Goal: Task Accomplishment & Management: Complete application form

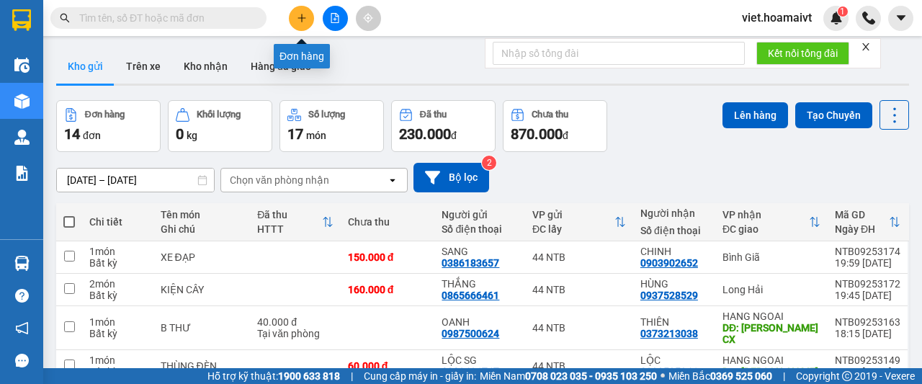
click at [302, 21] on icon "plus" at bounding box center [301, 18] width 1 height 8
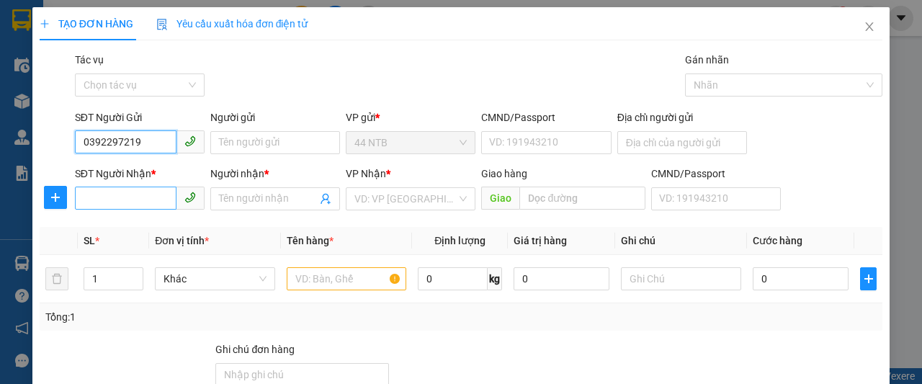
type input "0392297219"
click at [122, 196] on input "SĐT Người Nhận *" at bounding box center [126, 198] width 102 height 23
drag, startPoint x: 141, startPoint y: 142, endPoint x: 50, endPoint y: 142, distance: 90.8
click at [50, 142] on div "SĐT Người Gửi 0392297219 0392297219 Người gửi Tên người gửi VP gửi * 44 NTB CMN…" at bounding box center [461, 134] width 846 height 50
paste input "0392297219"
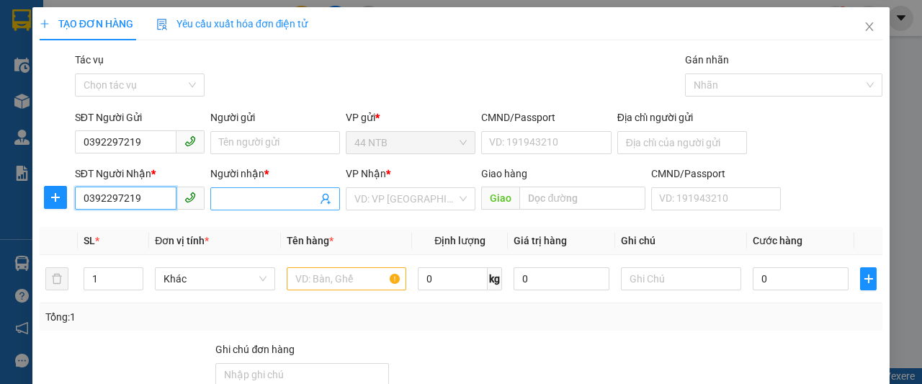
type input "0392297219"
click at [254, 201] on input "Người nhận *" at bounding box center [268, 199] width 98 height 16
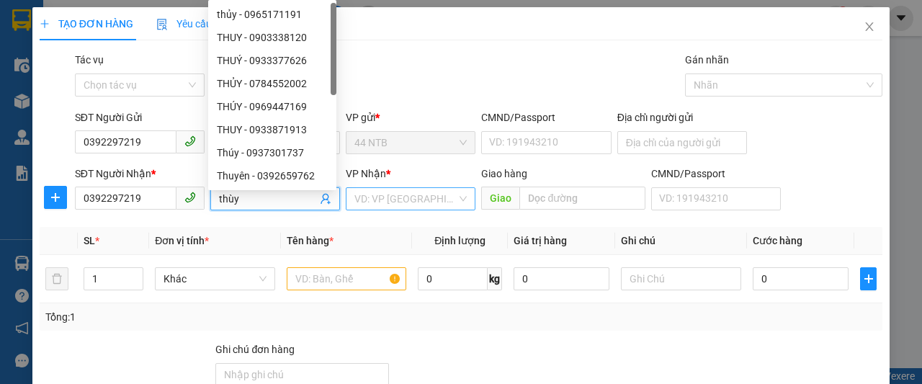
type input "thùy"
click at [416, 202] on input "search" at bounding box center [405, 199] width 102 height 22
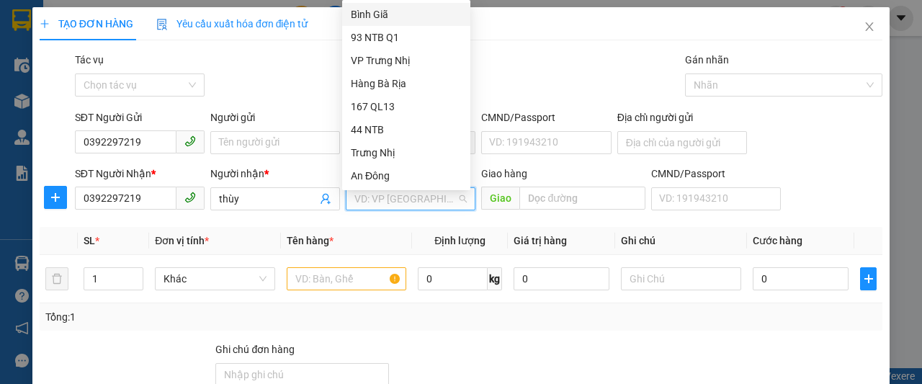
click at [395, 13] on div "Bình Giã" at bounding box center [406, 14] width 111 height 16
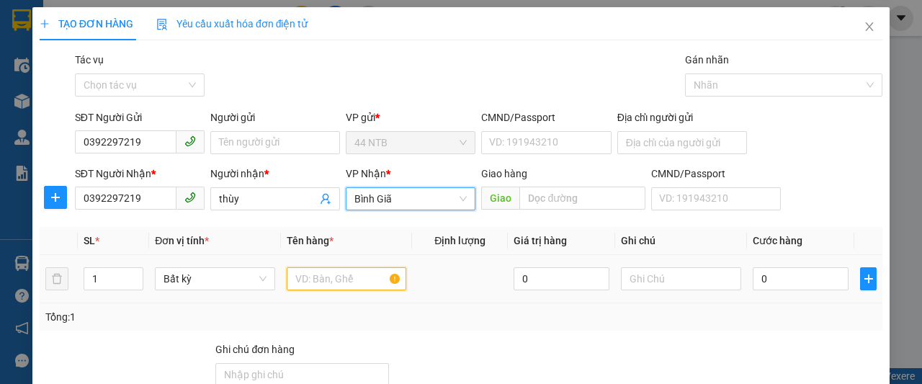
click at [343, 279] on input "text" at bounding box center [347, 278] width 120 height 23
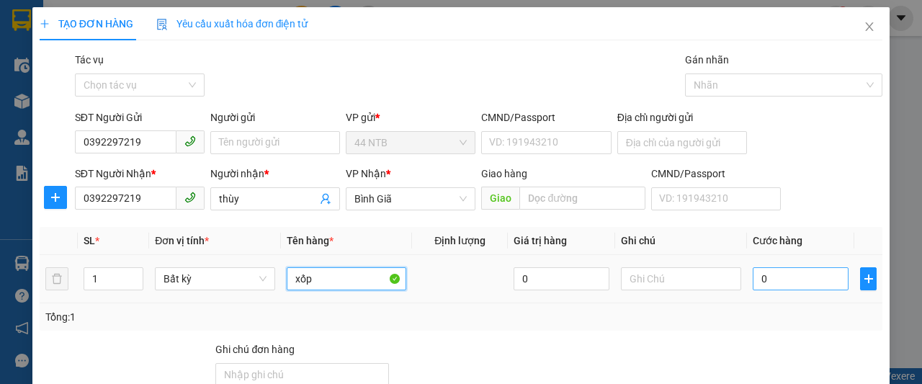
type input "xốp"
click at [764, 284] on input "0" at bounding box center [801, 278] width 96 height 23
type input "6"
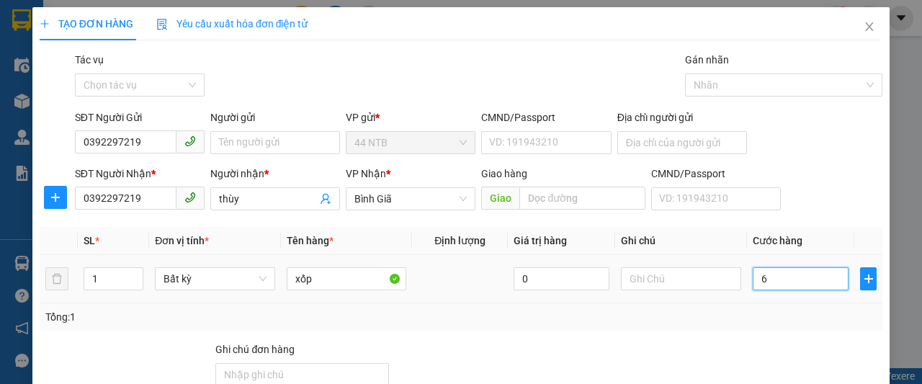
type input "60"
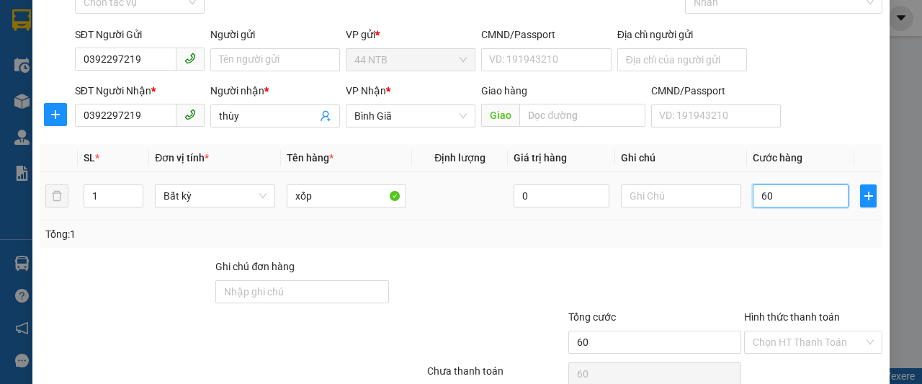
scroll to position [147, 0]
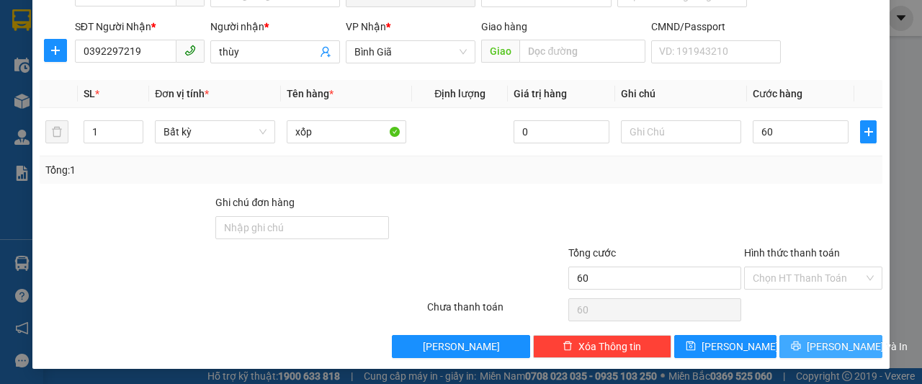
type input "60.000"
click at [823, 342] on span "[PERSON_NAME] và In" at bounding box center [857, 347] width 101 height 16
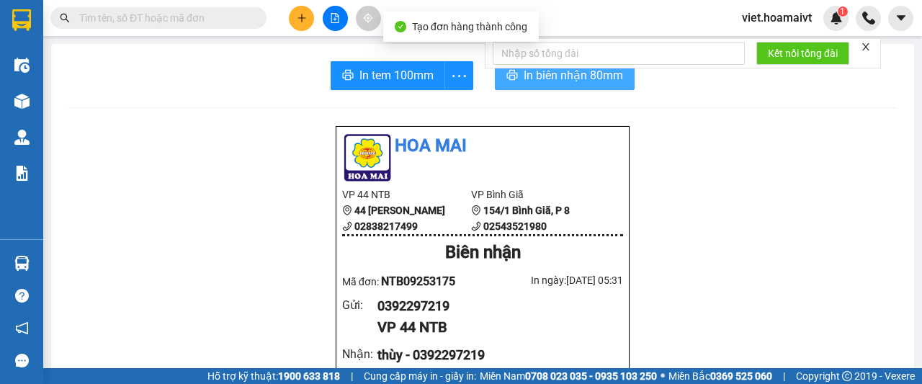
click at [553, 77] on span "In biên nhận 80mm" at bounding box center [573, 75] width 99 height 18
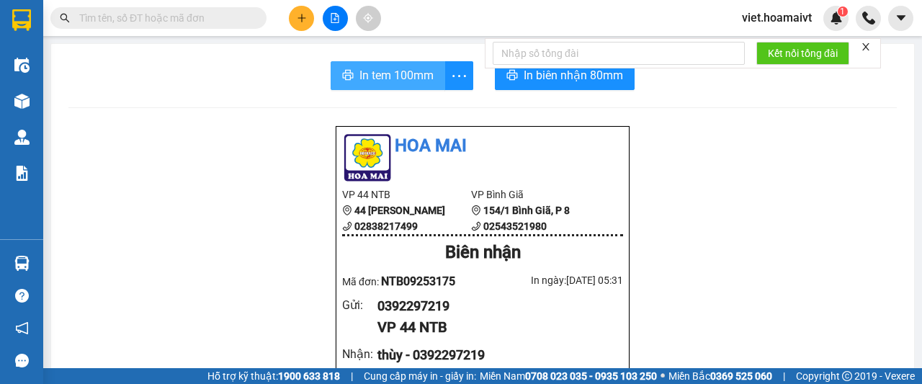
click at [387, 76] on span "In tem 100mm" at bounding box center [396, 75] width 74 height 18
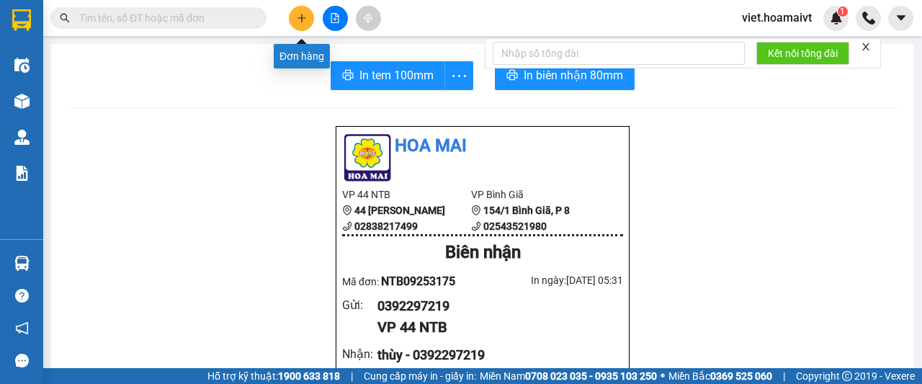
click at [300, 18] on icon "plus" at bounding box center [302, 18] width 10 height 10
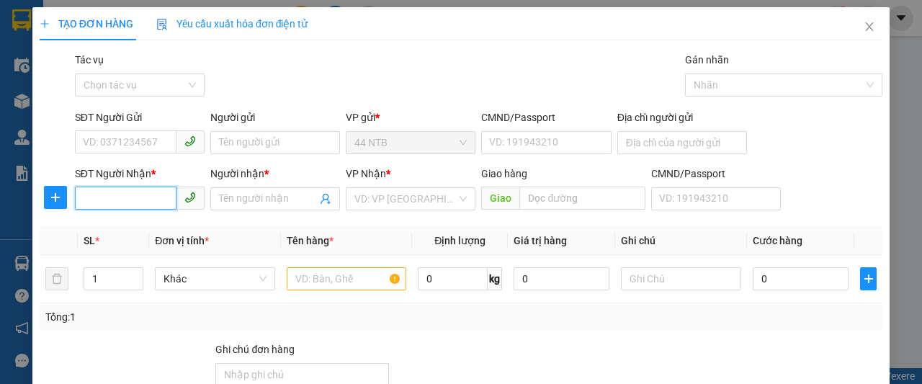
click at [150, 202] on input "SĐT Người Nhận *" at bounding box center [126, 198] width 102 height 23
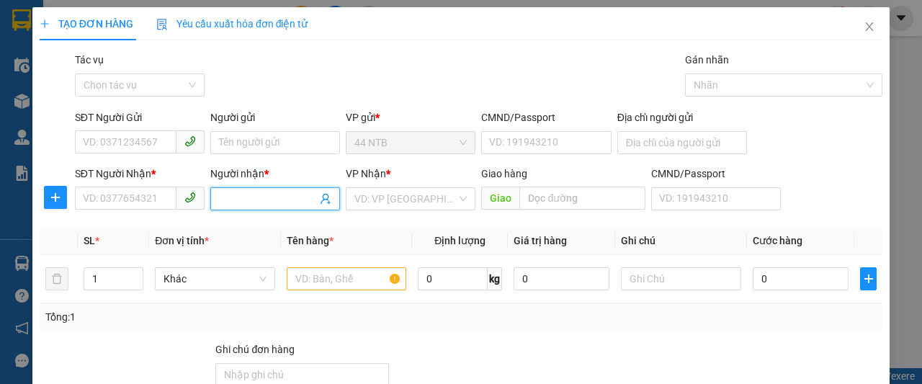
click at [251, 201] on input "Người nhận *" at bounding box center [268, 199] width 98 height 16
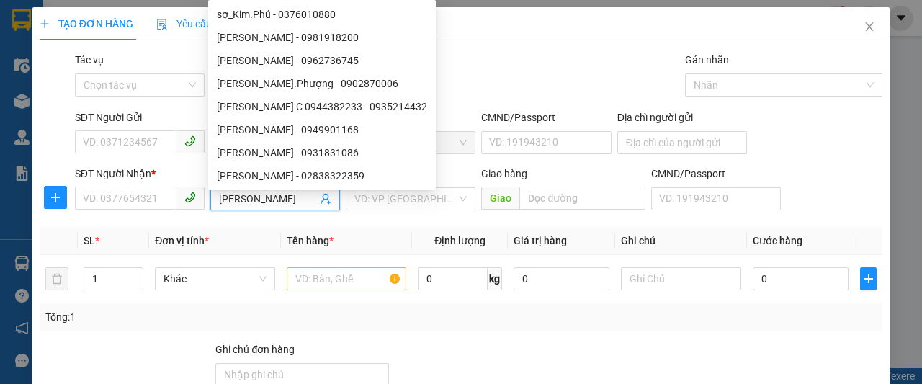
type input "[PERSON_NAME]"
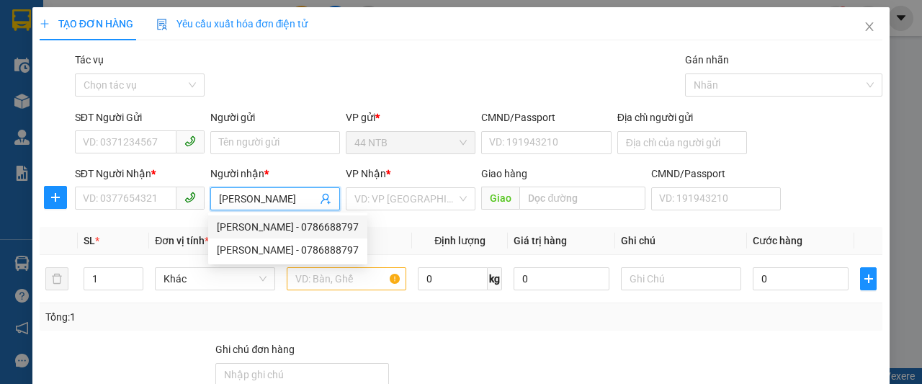
click at [311, 228] on div "[PERSON_NAME] - 0786688797" at bounding box center [288, 227] width 142 height 16
type input "0786688797"
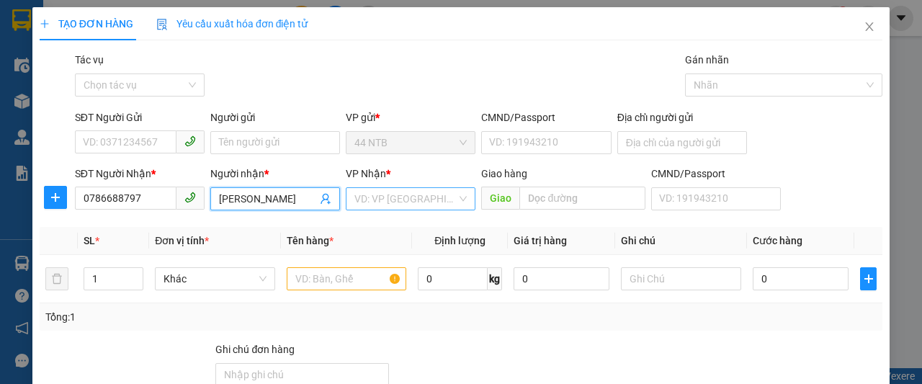
type input "[PERSON_NAME]"
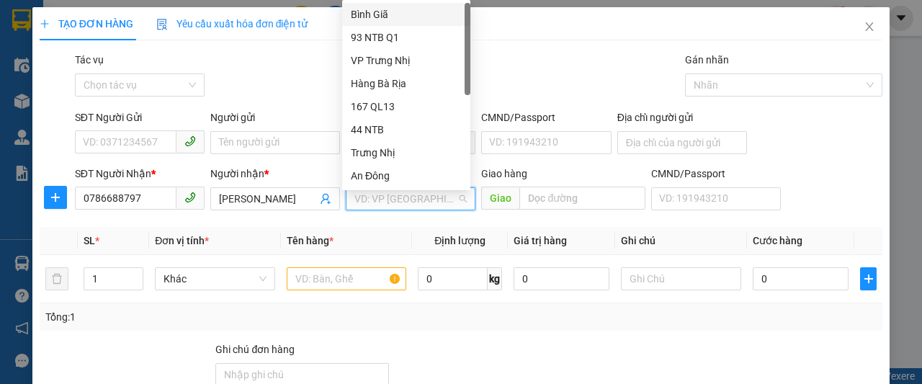
click at [386, 200] on input "search" at bounding box center [405, 199] width 102 height 22
click at [398, 82] on div "Hàng Bà Rịa" at bounding box center [406, 84] width 111 height 16
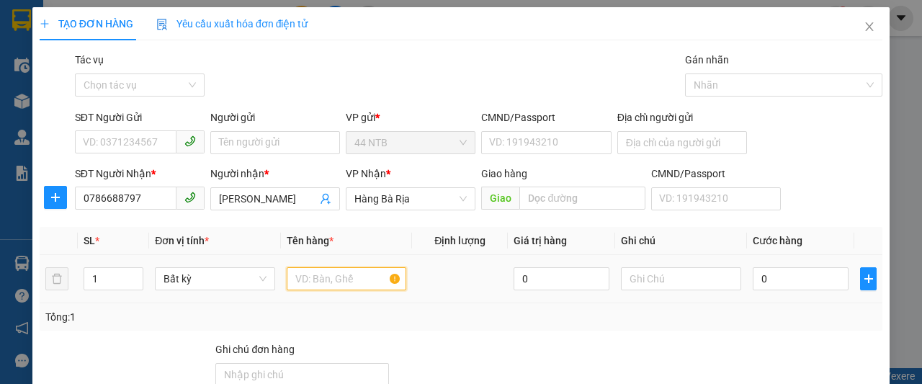
click at [360, 287] on input "text" at bounding box center [347, 278] width 120 height 23
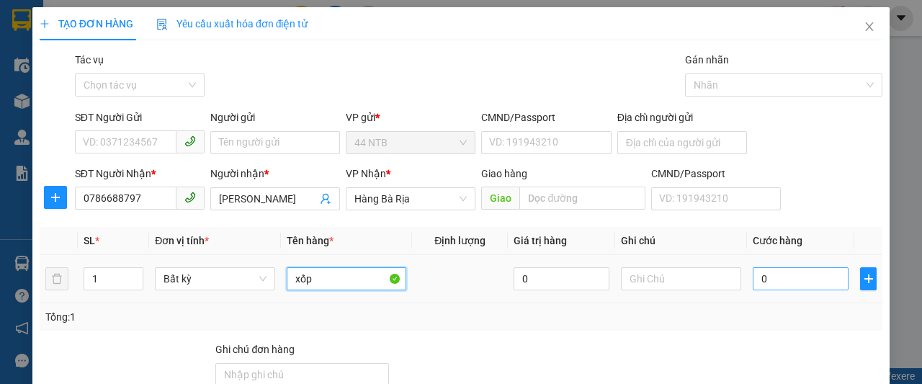
type input "xốp"
click at [769, 278] on input "0" at bounding box center [801, 278] width 96 height 23
type input "6"
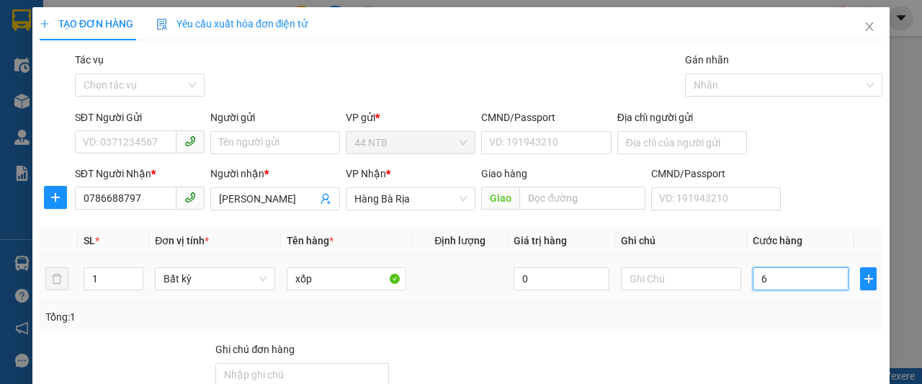
type input "60"
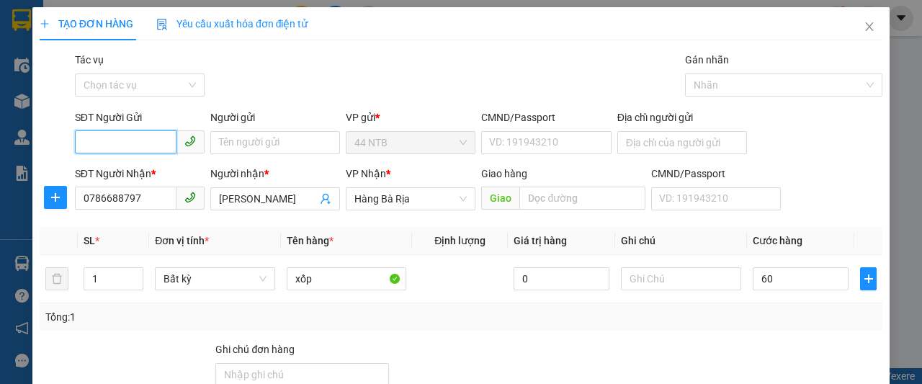
type input "60.000"
click at [117, 136] on input "SĐT Người Gửi" at bounding box center [126, 141] width 102 height 23
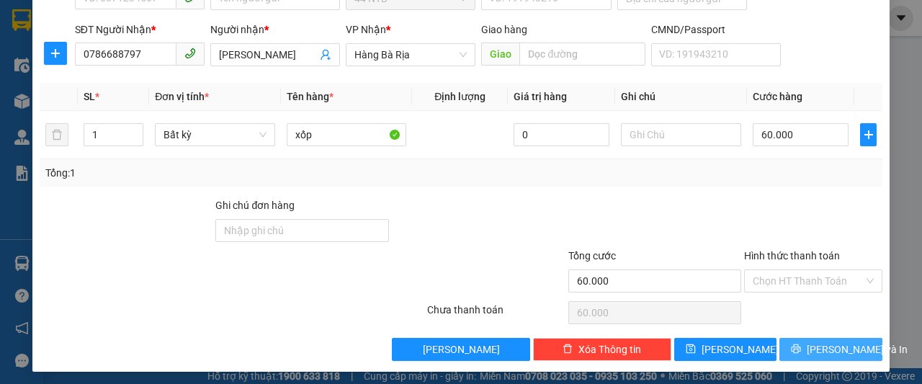
click at [823, 352] on span "[PERSON_NAME] và In" at bounding box center [857, 349] width 101 height 16
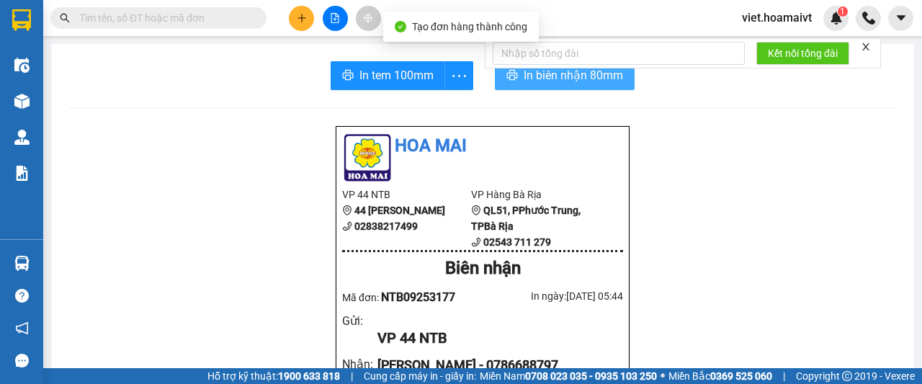
click at [536, 73] on span "In biên nhận 80mm" at bounding box center [573, 75] width 99 height 18
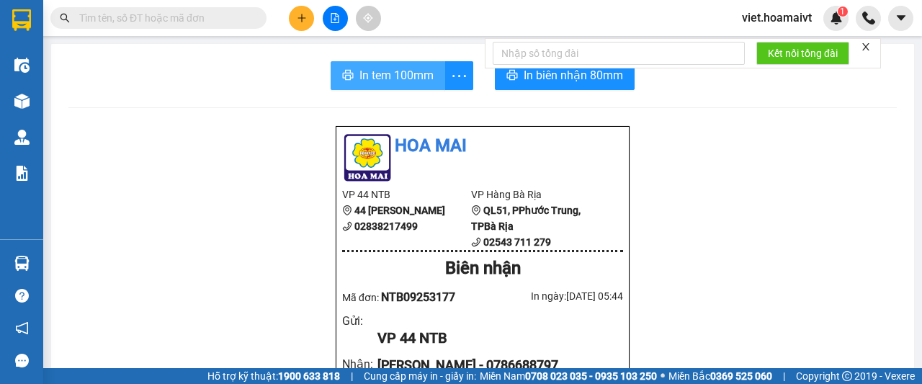
click at [411, 70] on span "In tem 100mm" at bounding box center [396, 75] width 74 height 18
